Goal: Task Accomplishment & Management: Manage account settings

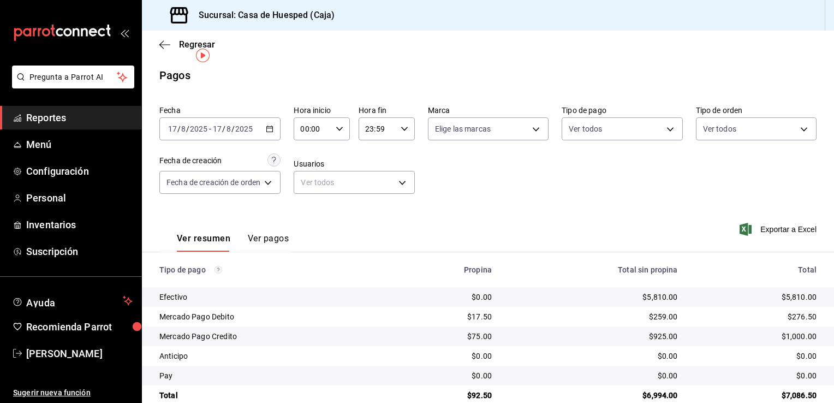
scroll to position [20, 0]
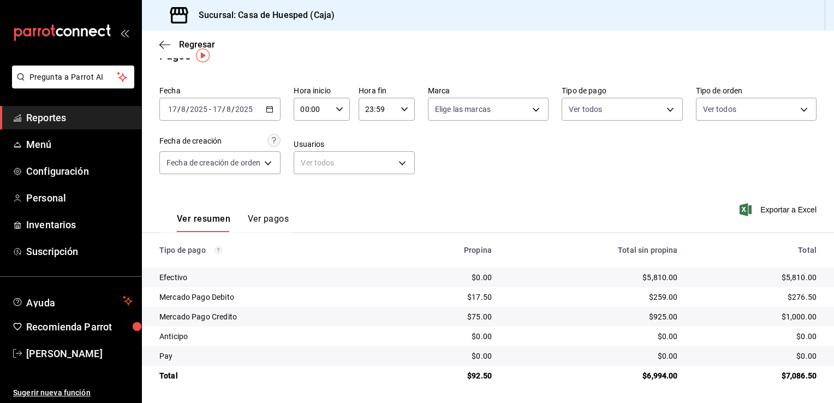
click at [514, 172] on div "Fecha [DATE] [DATE] - [DATE] [DATE] Hora inicio 00:00 Hora inicio Hora fin 23:5…" at bounding box center [488, 134] width 658 height 106
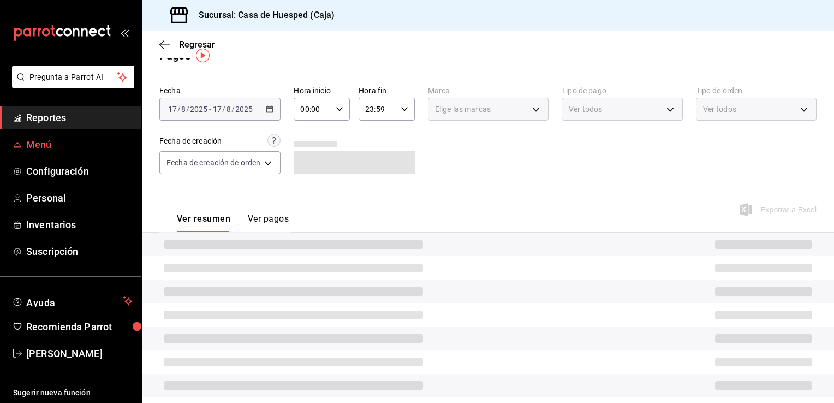
click at [41, 143] on span "Menú" at bounding box center [79, 144] width 106 height 15
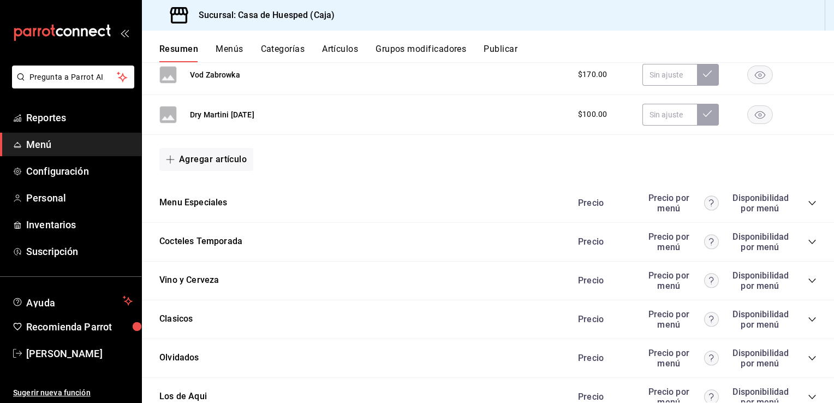
scroll to position [1003, 0]
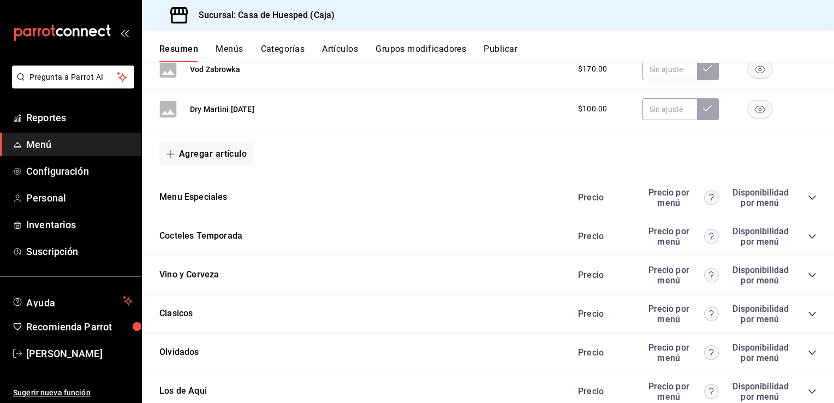
click at [808, 196] on icon "collapse-category-row" at bounding box center [812, 197] width 9 height 9
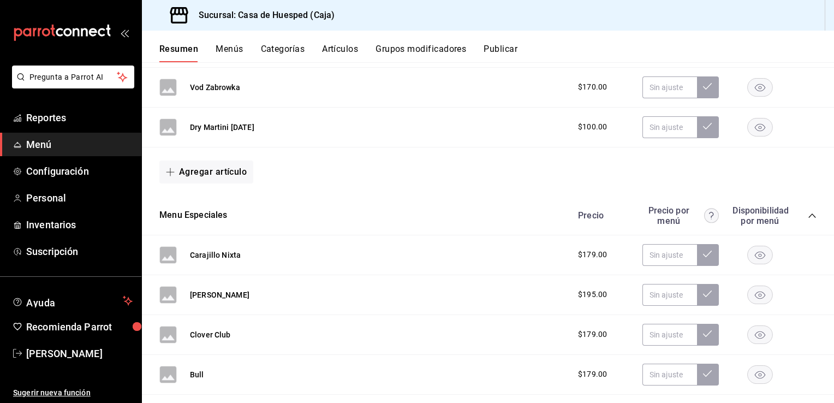
scroll to position [982, 0]
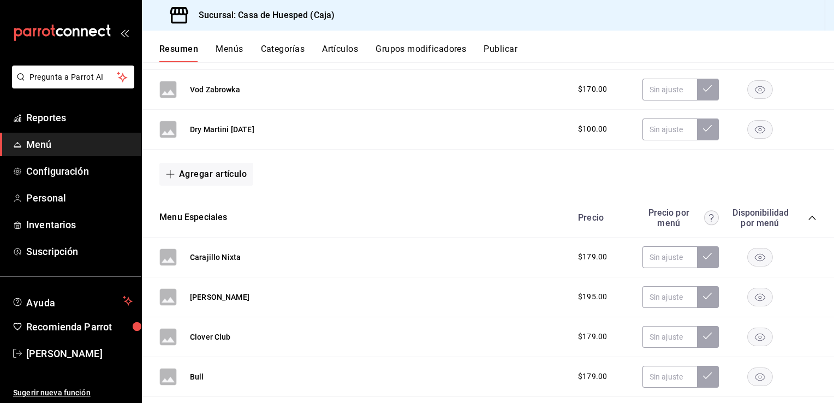
click at [808, 217] on icon "collapse-category-row" at bounding box center [812, 218] width 9 height 9
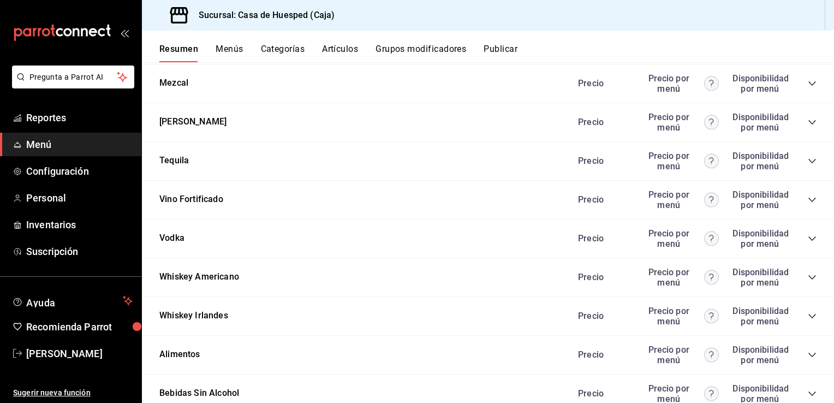
scroll to position [1548, 0]
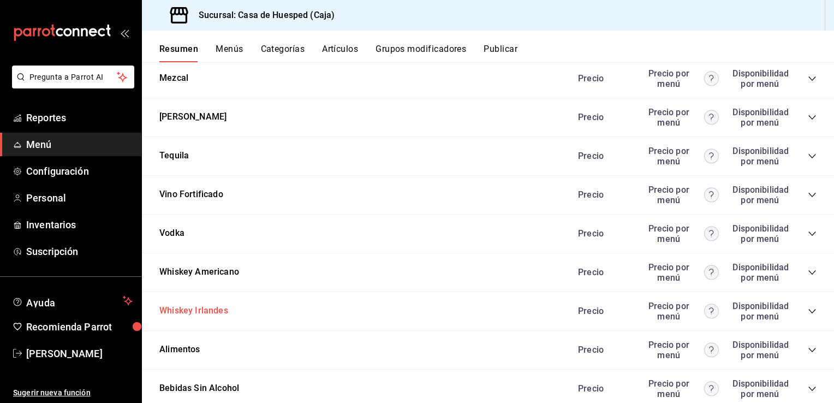
click at [197, 313] on button "Whiskey Irlandes" at bounding box center [193, 311] width 69 height 13
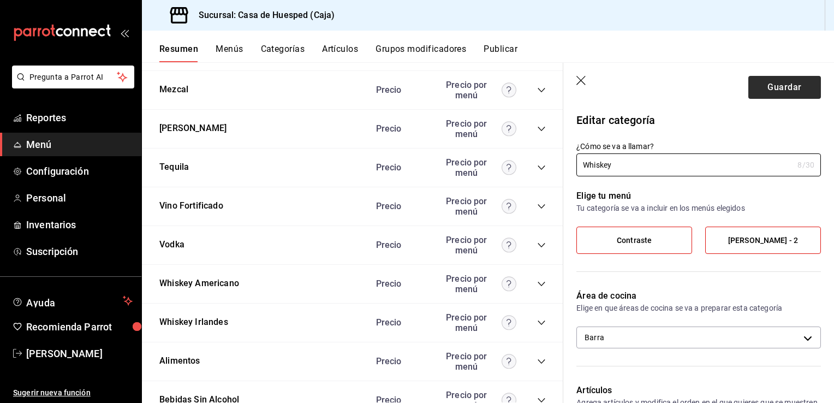
type input "Whiskey"
click at [761, 91] on button "Guardar" at bounding box center [785, 87] width 73 height 23
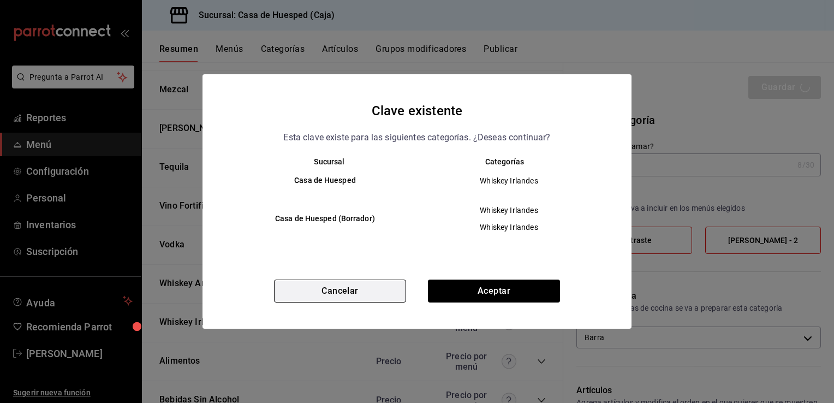
click at [379, 290] on button "Cancelar" at bounding box center [340, 291] width 132 height 23
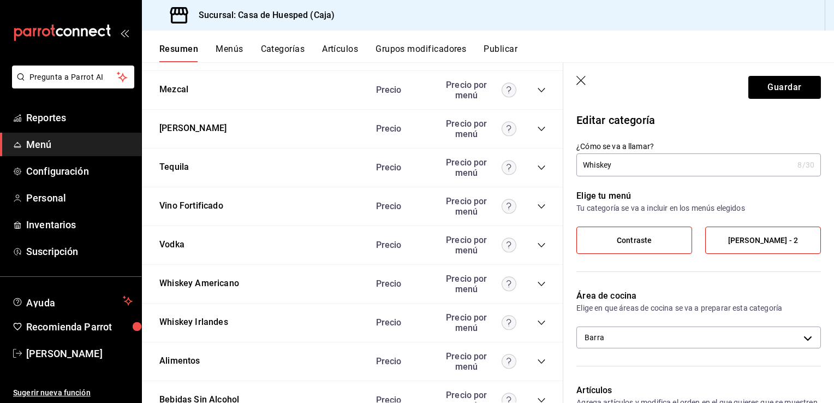
click at [581, 76] on icon "button" at bounding box center [582, 81] width 11 height 11
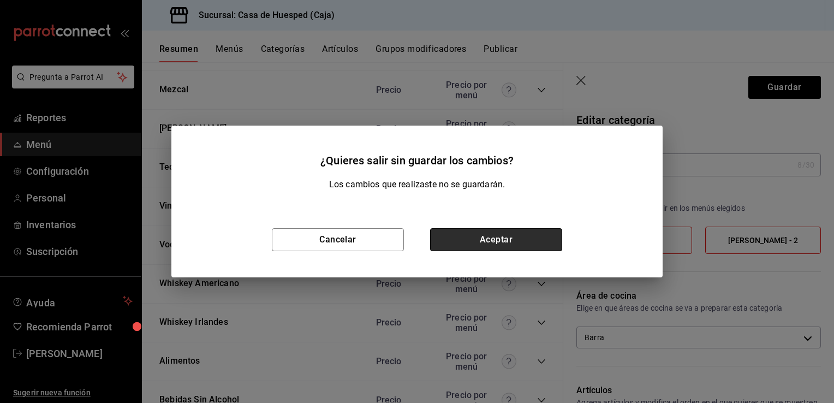
click at [504, 238] on button "Aceptar" at bounding box center [496, 239] width 132 height 23
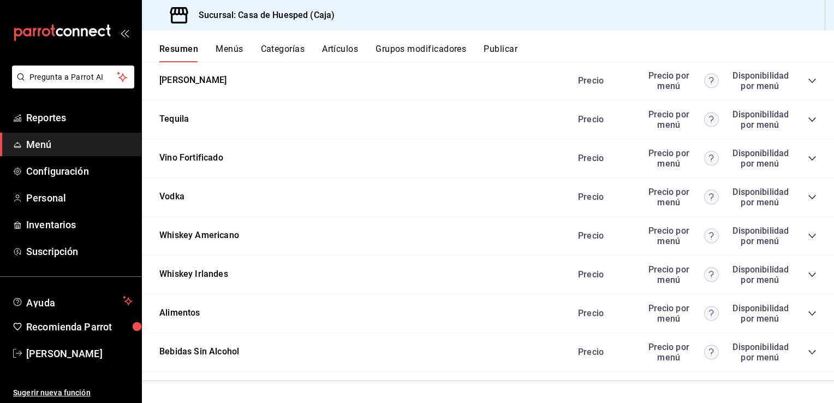
scroll to position [1584, 0]
click at [808, 277] on icon "collapse-category-row" at bounding box center [812, 275] width 9 height 9
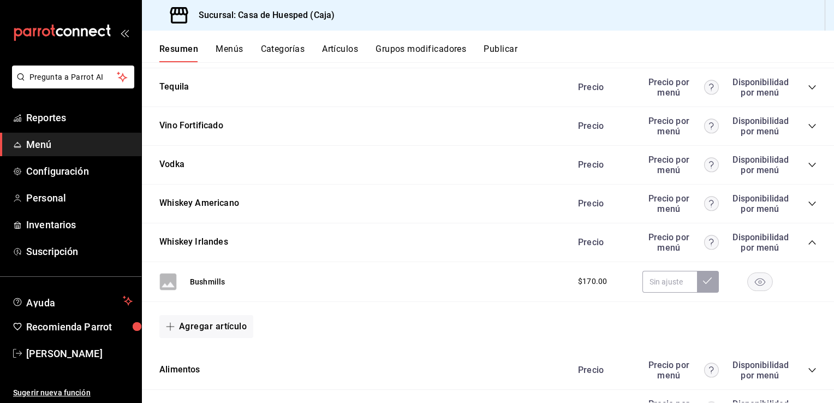
scroll to position [1617, 0]
click at [202, 246] on button "Whiskey Irlandes" at bounding box center [193, 242] width 69 height 13
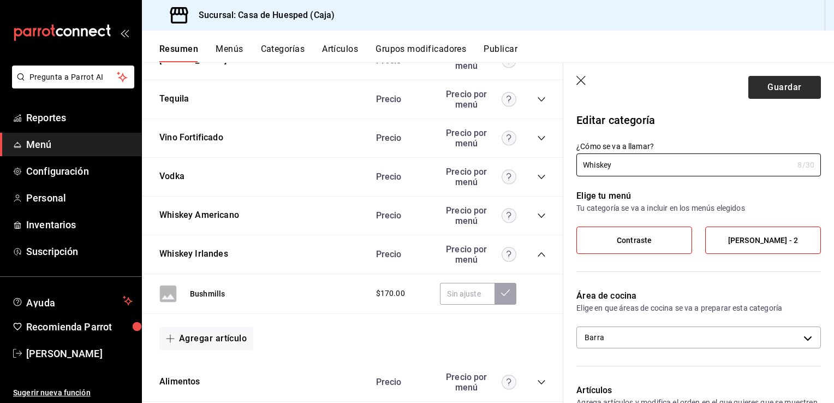
type input "Whiskey"
click at [783, 91] on button "Guardar" at bounding box center [785, 87] width 73 height 23
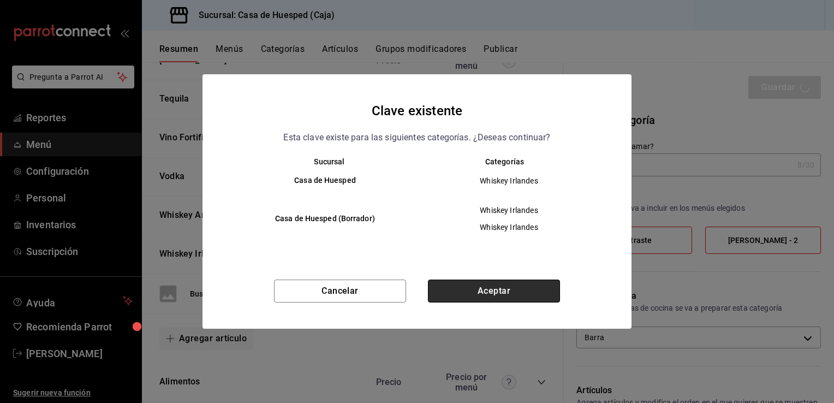
click at [493, 287] on button "Aceptar" at bounding box center [494, 291] width 132 height 23
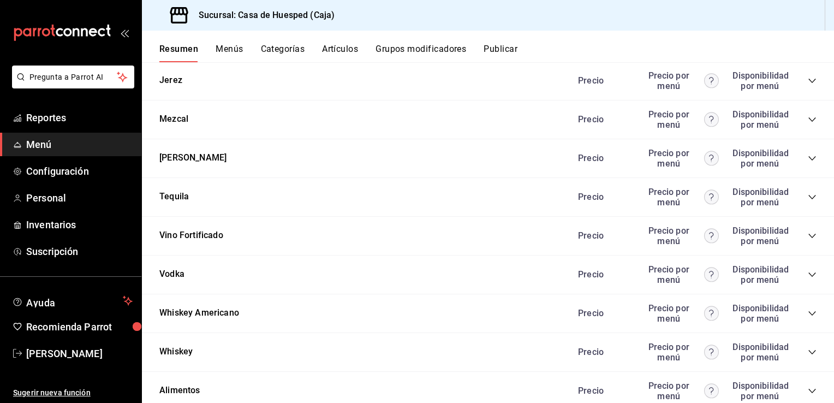
scroll to position [1508, 0]
click at [809, 351] on icon "collapse-category-row" at bounding box center [812, 352] width 7 height 4
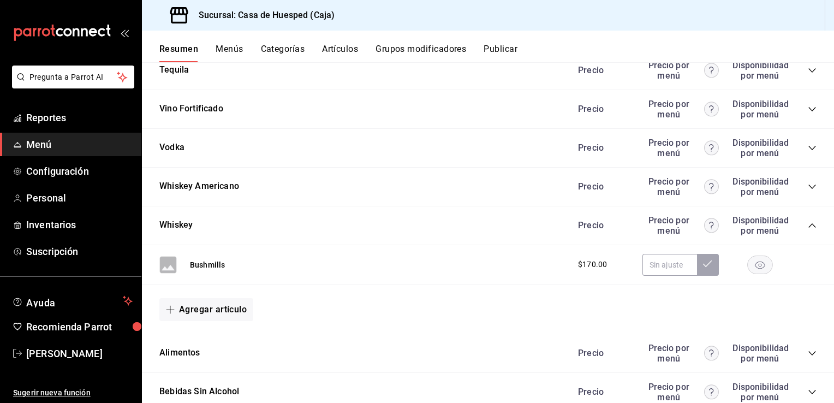
scroll to position [1636, 0]
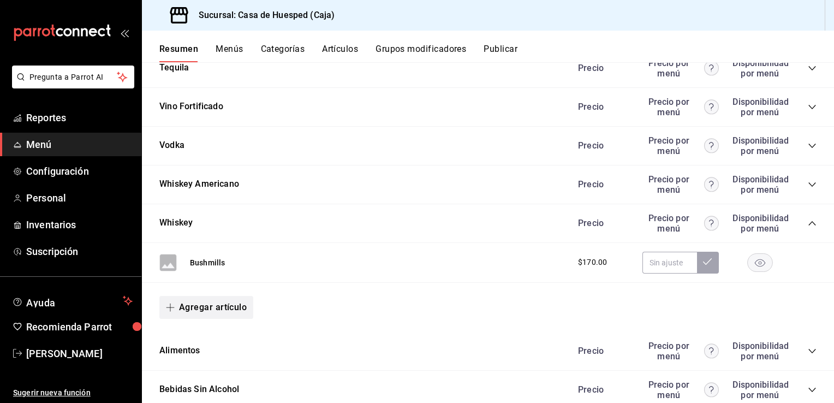
click at [235, 309] on button "Agregar artículo" at bounding box center [206, 307] width 94 height 23
click at [203, 362] on li "Artículo nuevo" at bounding box center [202, 363] width 86 height 27
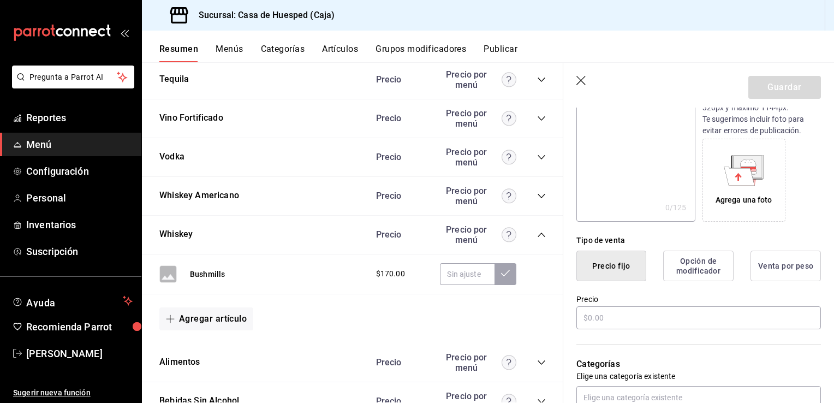
scroll to position [144, 0]
type input "Toki"
click at [615, 307] on input "text" at bounding box center [699, 317] width 245 height 23
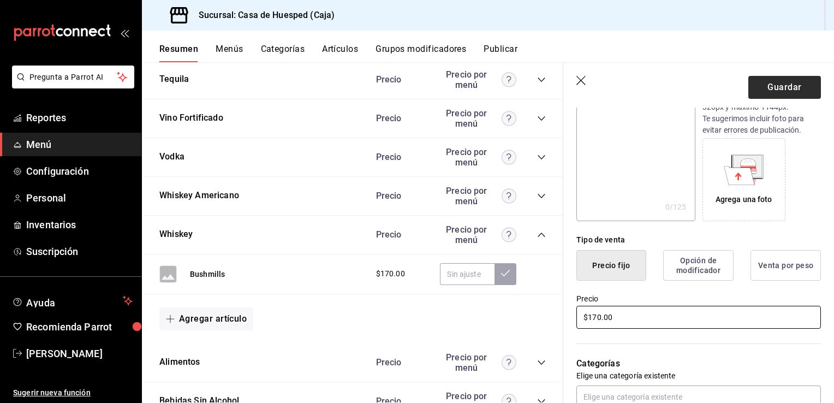
type input "$170.00"
click at [782, 87] on button "Guardar" at bounding box center [785, 87] width 73 height 23
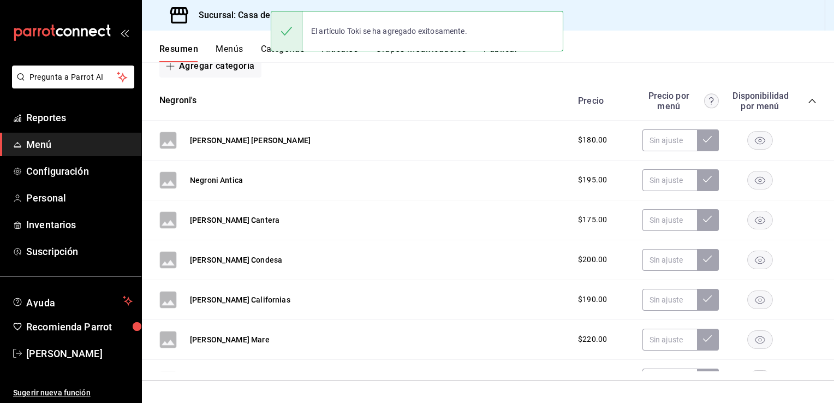
scroll to position [165, 0]
